Goal: Transaction & Acquisition: Purchase product/service

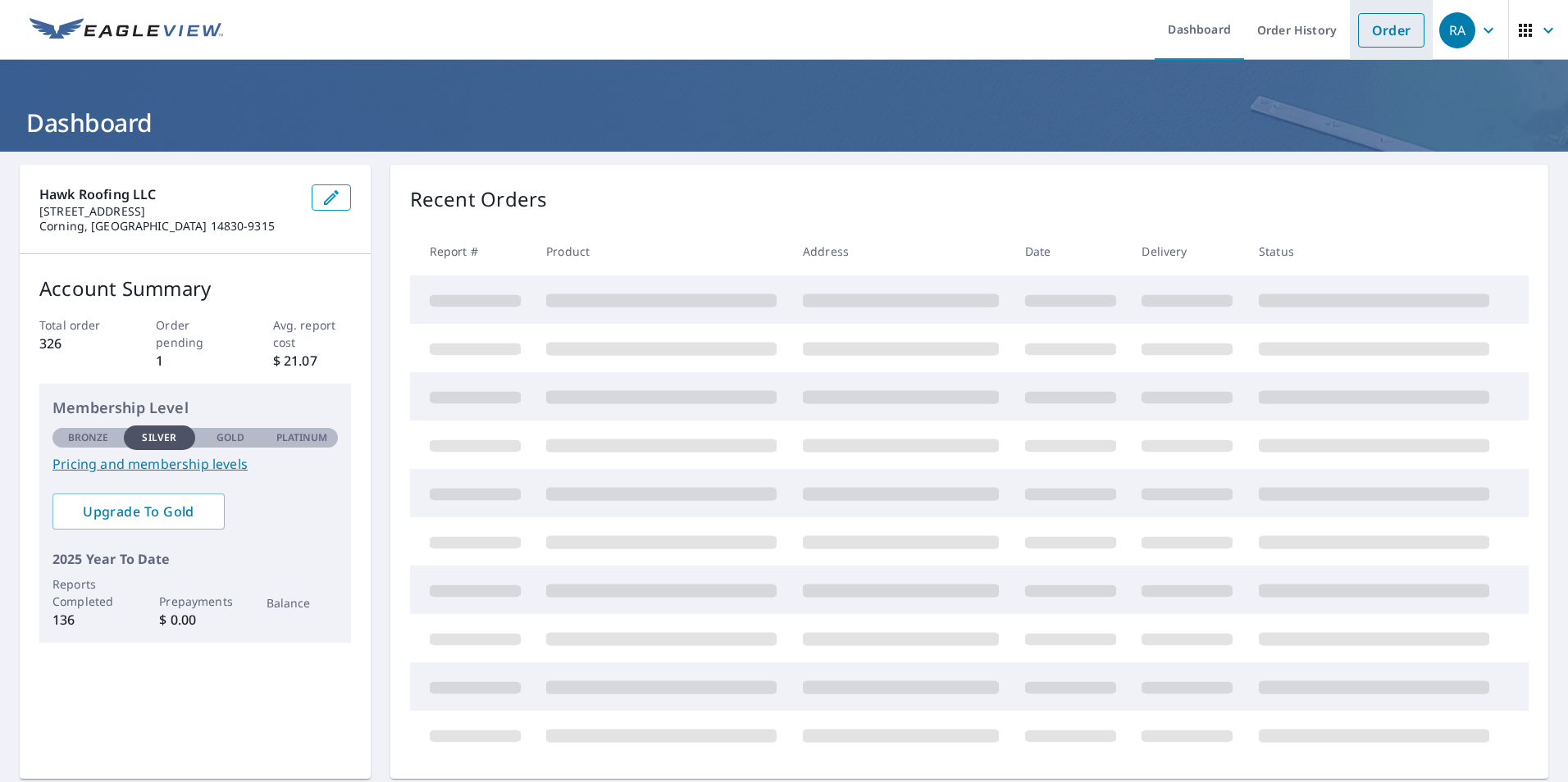
click at [1383, 33] on link "Order" at bounding box center [1391, 30] width 66 height 34
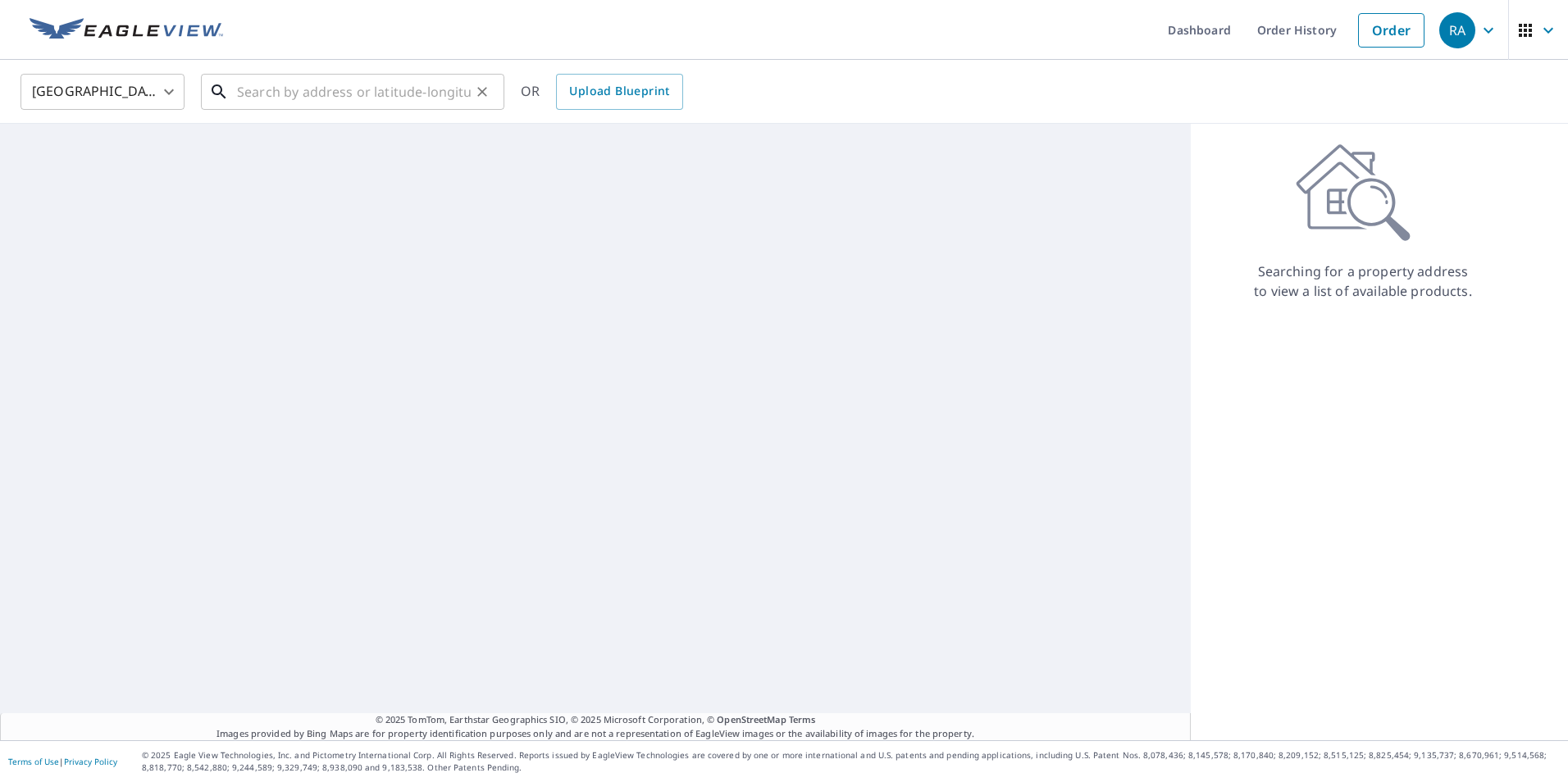
click at [270, 94] on input "text" at bounding box center [353, 92] width 233 height 46
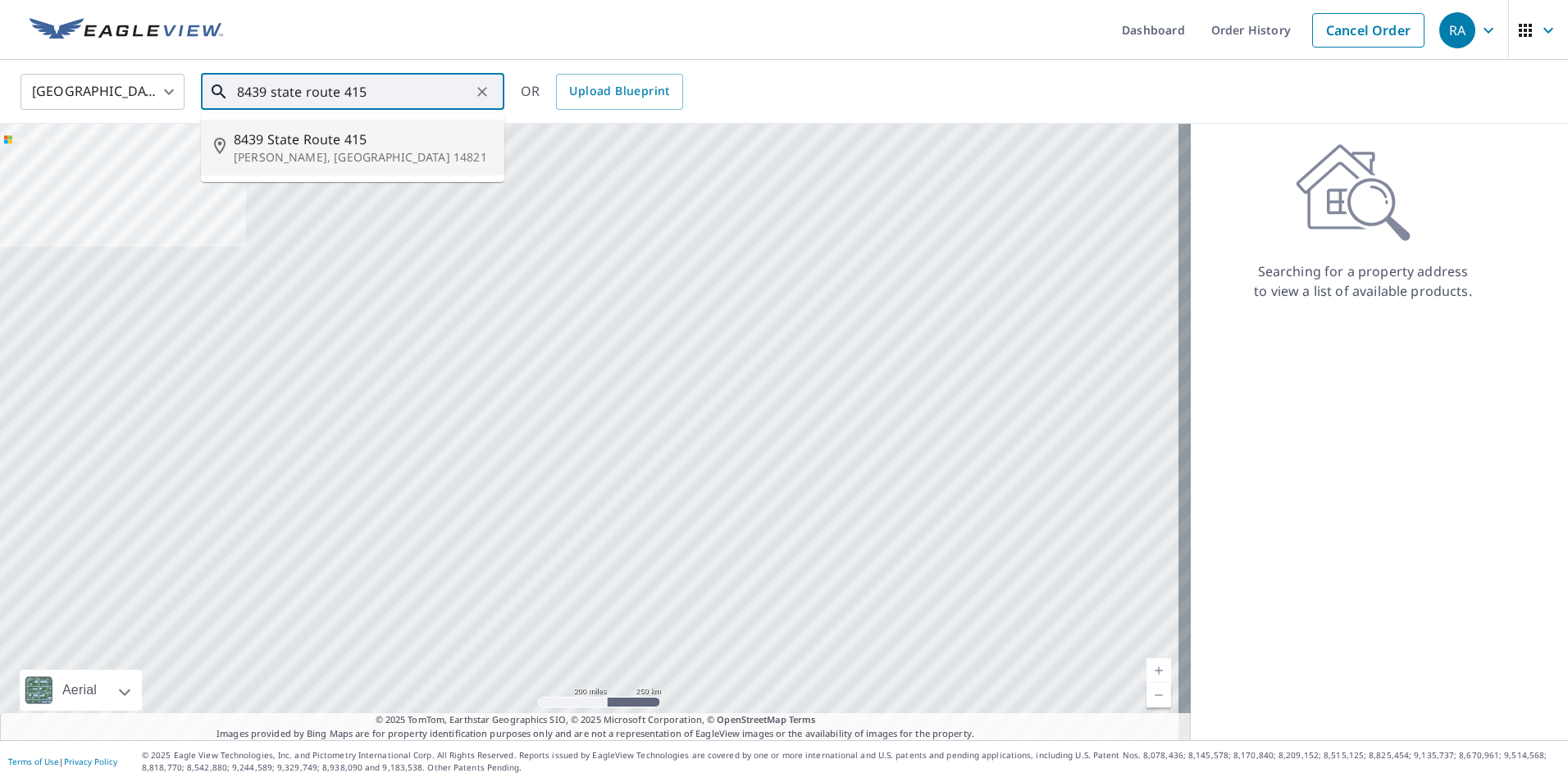
click at [245, 150] on p "[PERSON_NAME], [GEOGRAPHIC_DATA] 14821" at bounding box center [362, 158] width 257 height 17
type input "[STREET_ADDRESS][PERSON_NAME]"
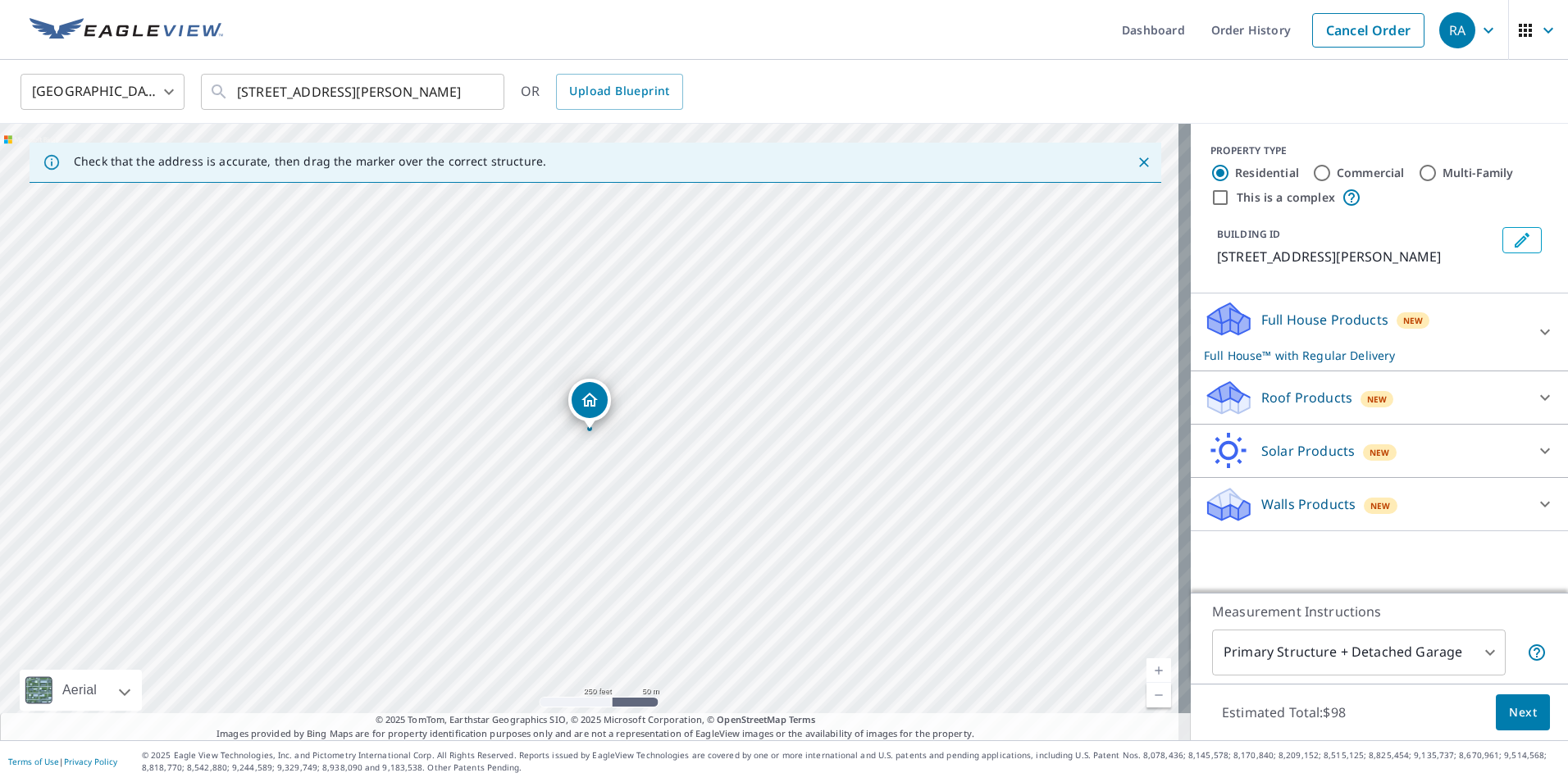
click at [1276, 404] on p "Roof Products" at bounding box center [1306, 397] width 91 height 19
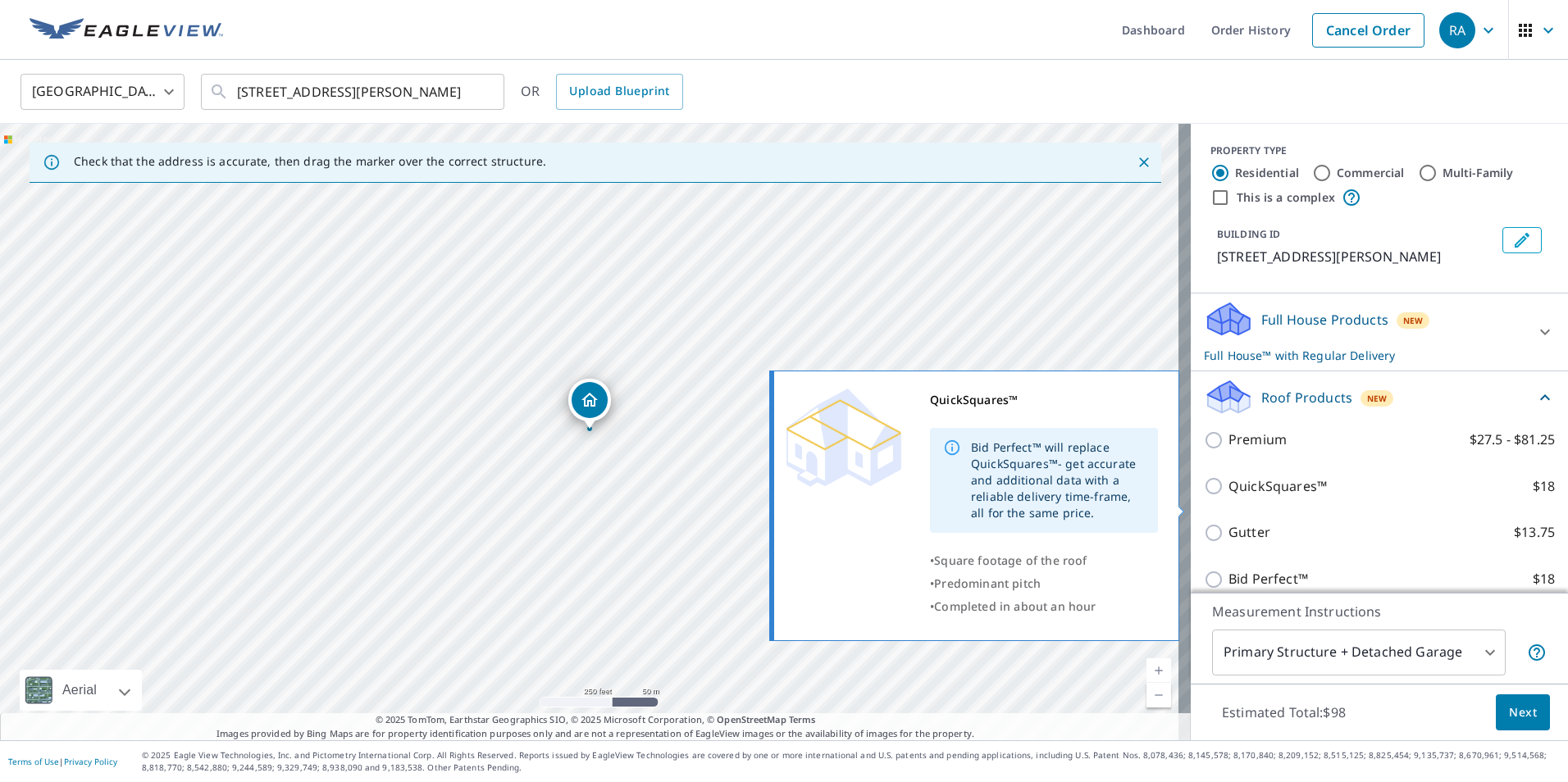
click at [1209, 496] on input "QuickSquares™ $18" at bounding box center [1216, 486] width 25 height 19
checkbox input "true"
checkbox input "false"
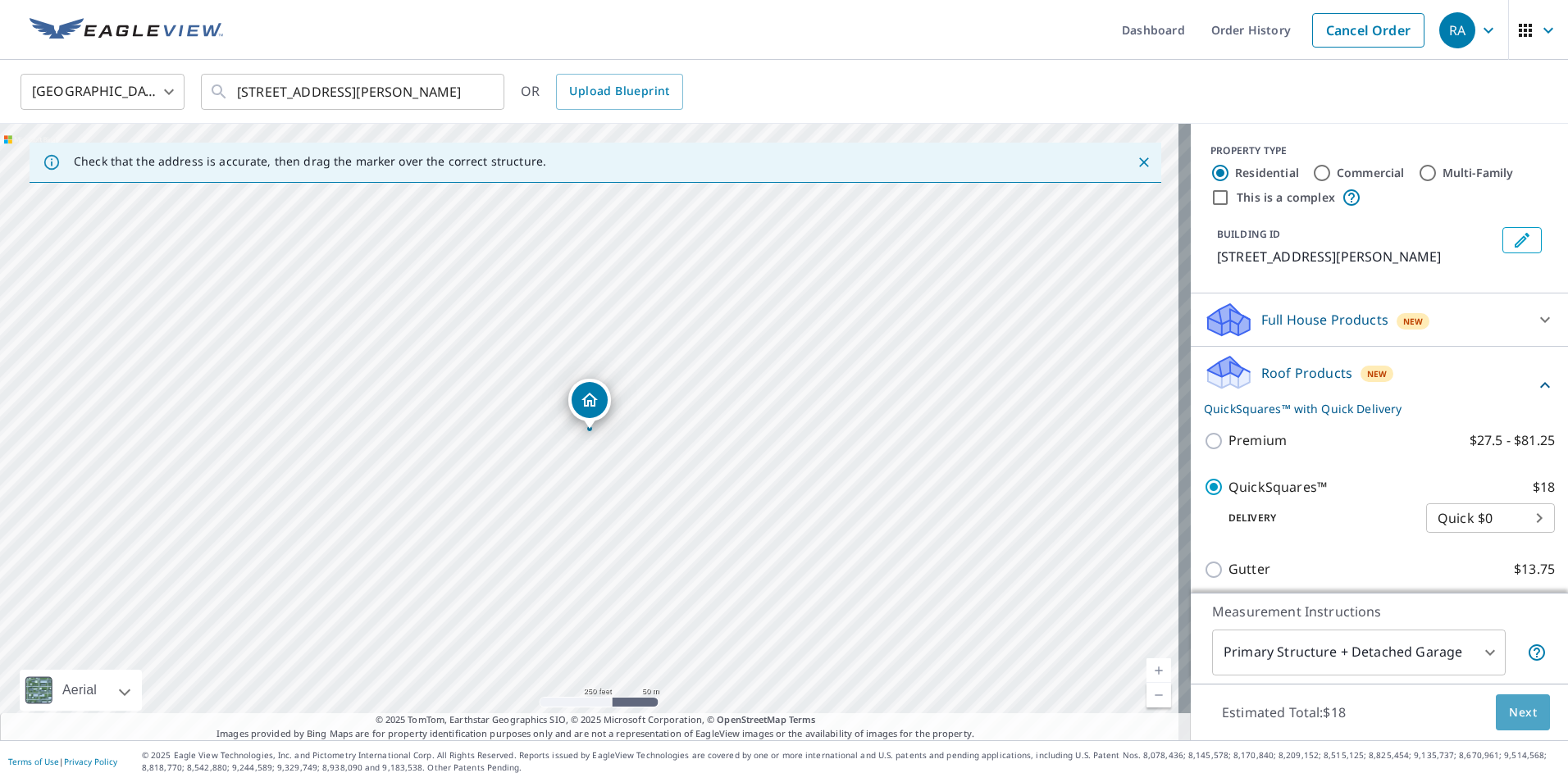
click at [1519, 716] on span "Next" at bounding box center [1523, 713] width 28 height 20
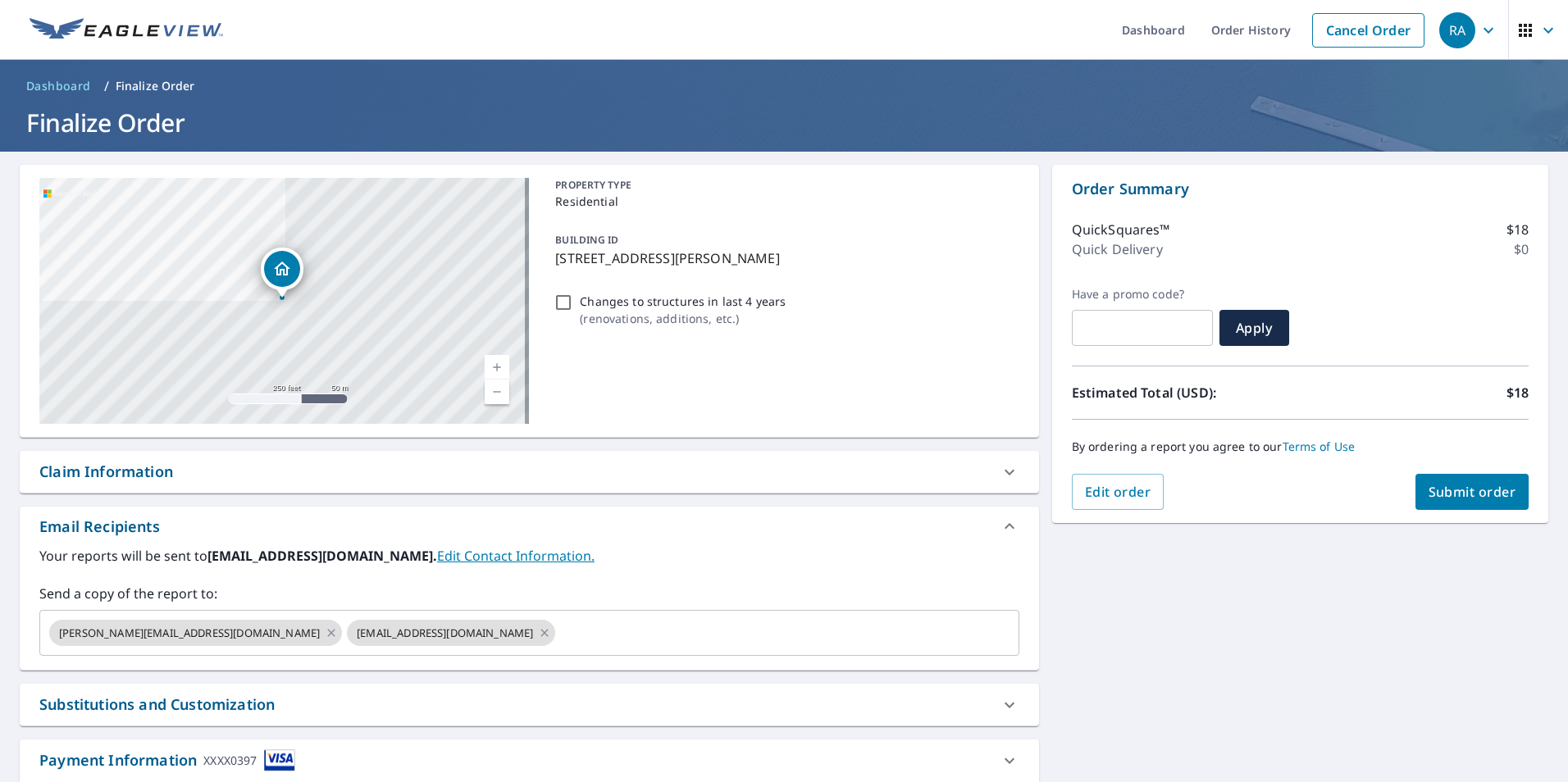
click at [1435, 494] on span "Submit order" at bounding box center [1472, 492] width 88 height 18
checkbox input "true"
